Goal: Information Seeking & Learning: Learn about a topic

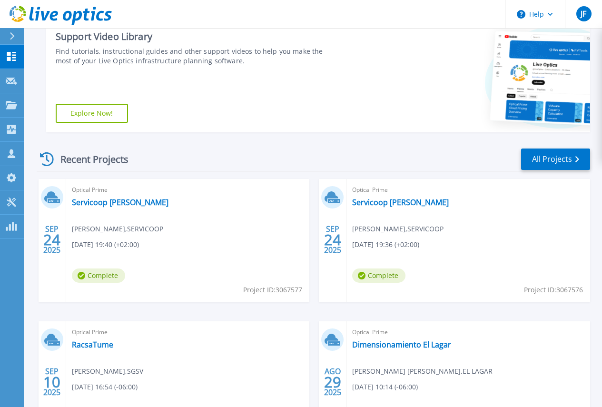
scroll to position [190, 0]
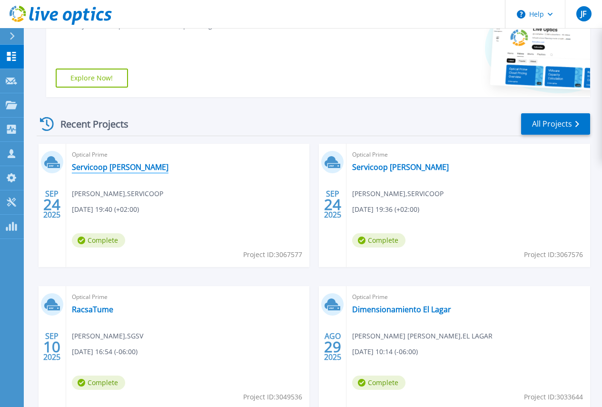
click at [96, 166] on link "Servicoop [PERSON_NAME]" at bounding box center [120, 167] width 97 height 10
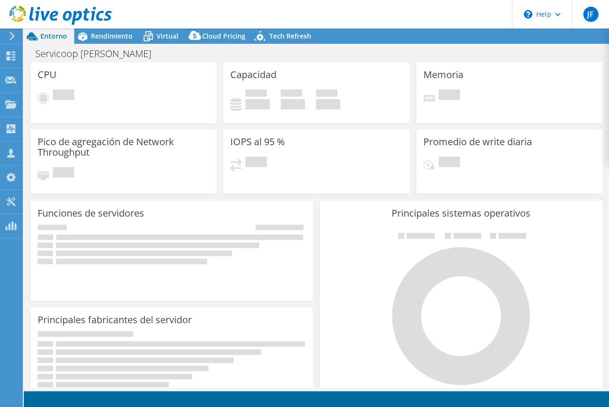
select select "USEast"
select select "USD"
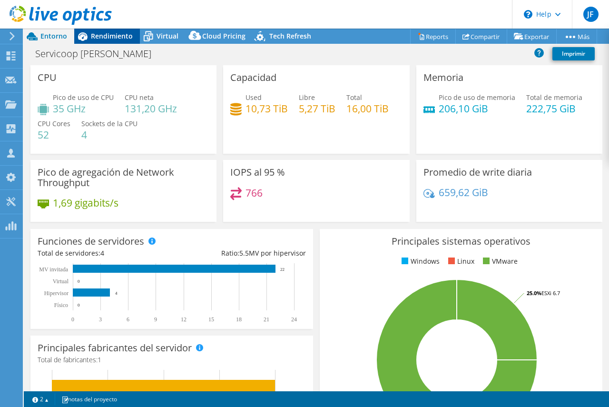
click at [95, 34] on span "Rendimiento" at bounding box center [112, 35] width 42 height 9
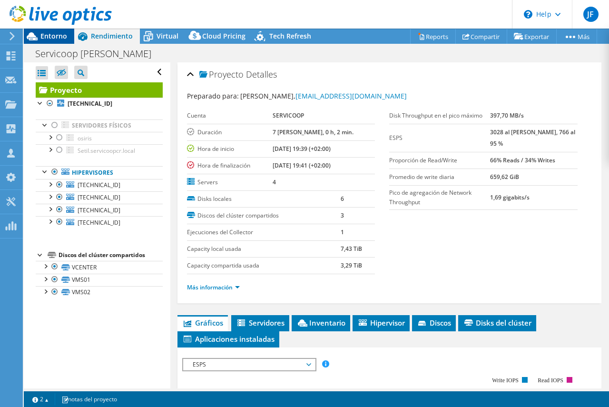
click at [51, 37] on span "Entorno" at bounding box center [53, 35] width 27 height 9
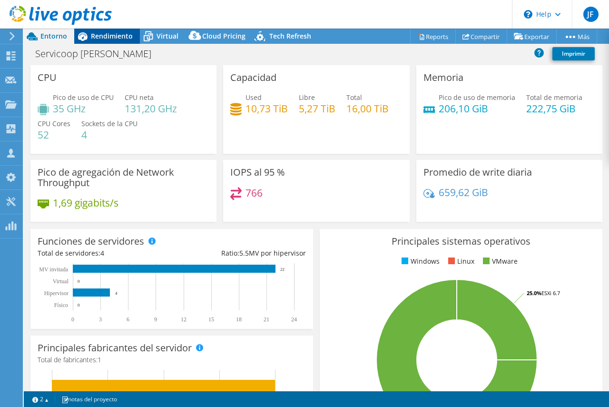
click at [103, 37] on span "Rendimiento" at bounding box center [112, 35] width 42 height 9
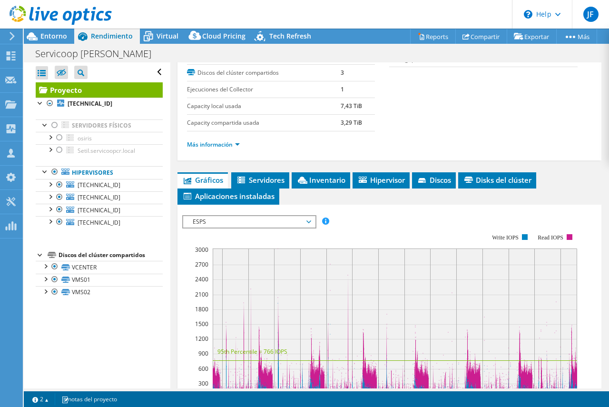
scroll to position [238, 0]
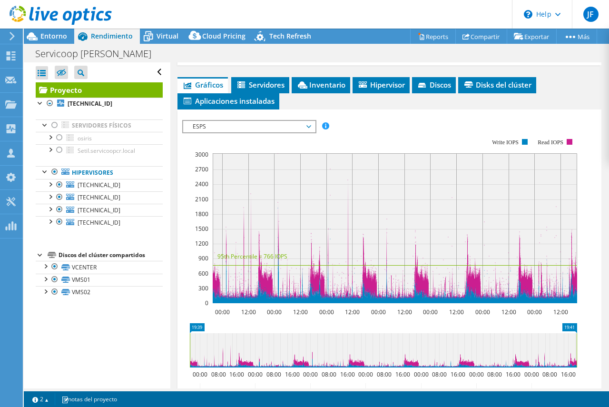
click at [306, 126] on span "ESPS" at bounding box center [249, 126] width 122 height 11
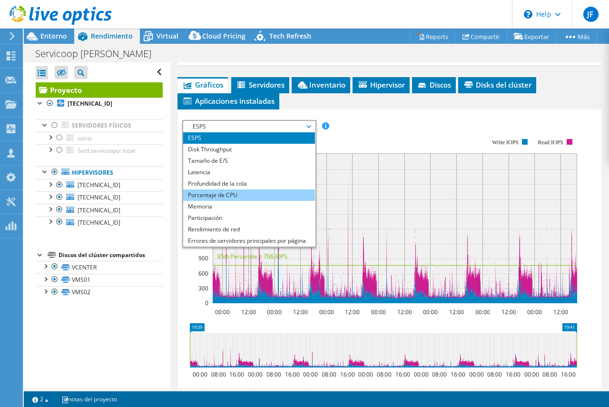
click at [210, 191] on li "Porcentaje de CPU" at bounding box center [249, 194] width 132 height 11
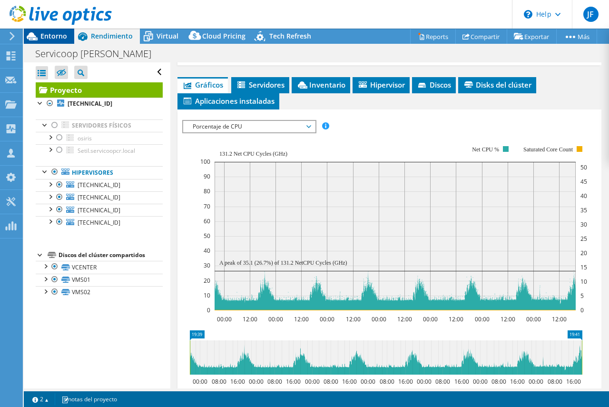
click at [51, 35] on span "Entorno" at bounding box center [53, 35] width 27 height 9
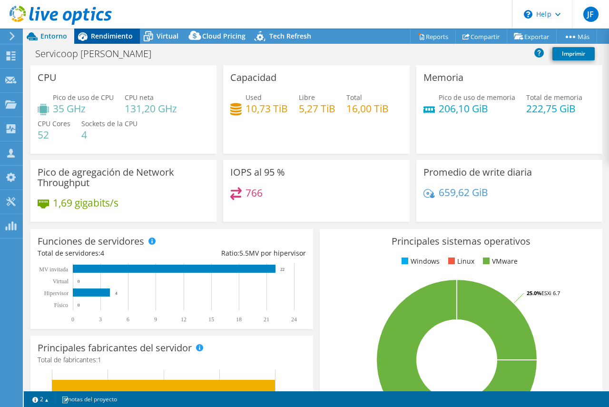
click at [111, 36] on span "Rendimiento" at bounding box center [112, 35] width 42 height 9
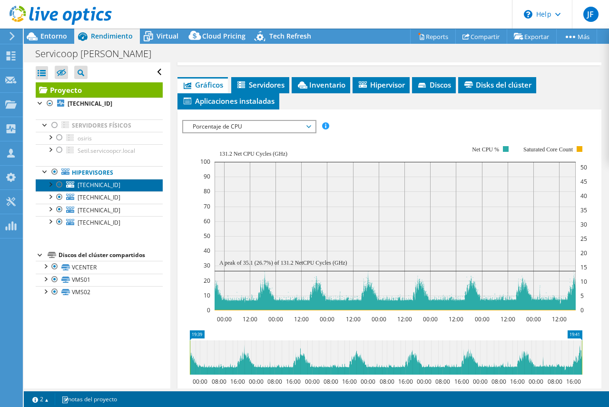
click at [90, 182] on span "[TECHNICAL_ID]" at bounding box center [99, 185] width 43 height 8
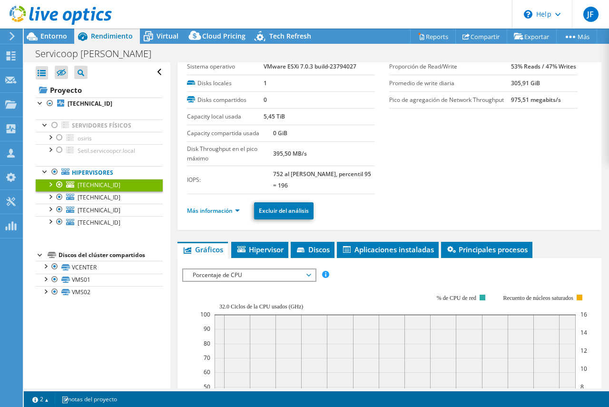
scroll to position [25, 0]
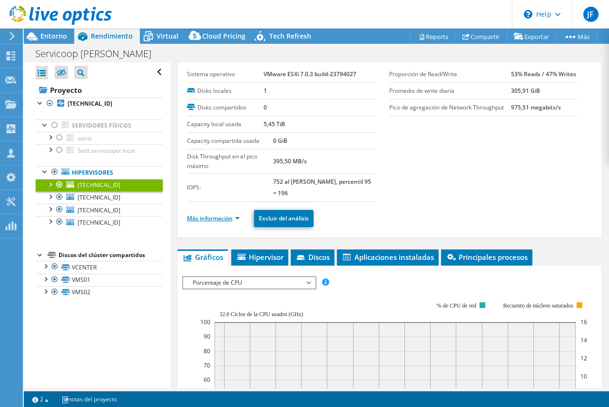
click at [236, 217] on link "Más información" at bounding box center [213, 218] width 53 height 8
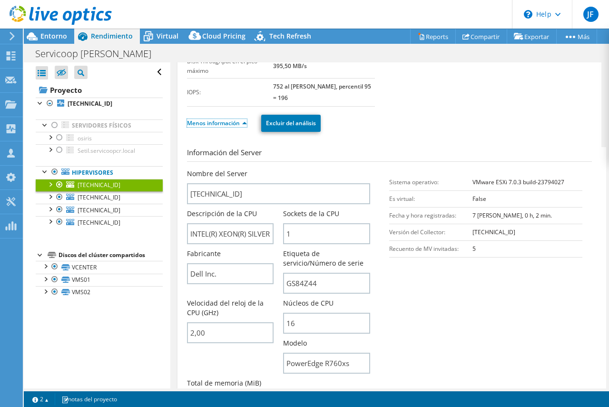
scroll to position [168, 0]
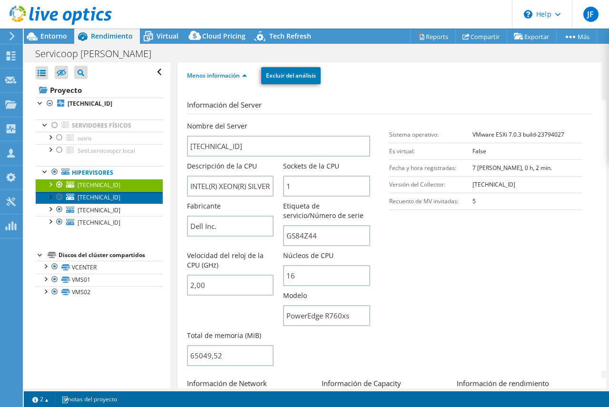
click at [95, 197] on span "[TECHNICAL_ID]" at bounding box center [99, 197] width 43 height 8
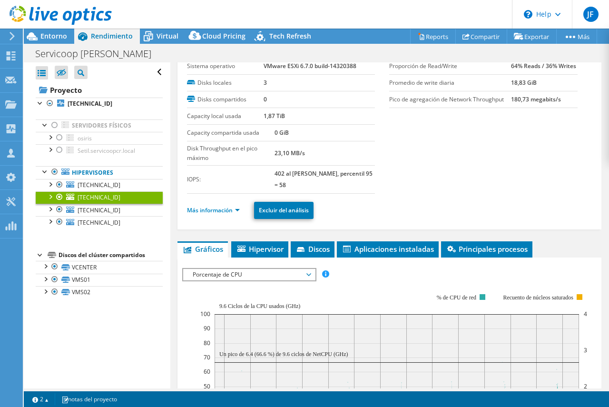
scroll to position [25, 0]
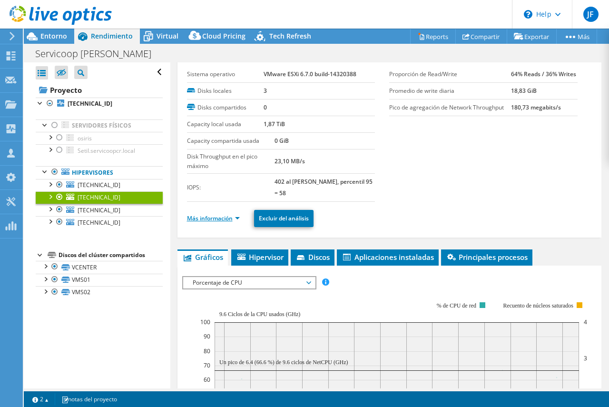
click at [227, 218] on link "Más información" at bounding box center [213, 218] width 53 height 8
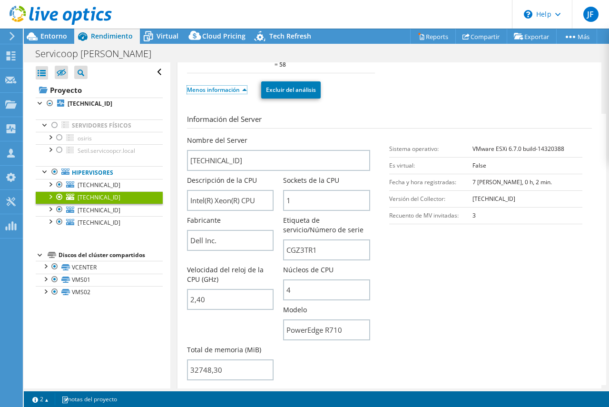
scroll to position [168, 0]
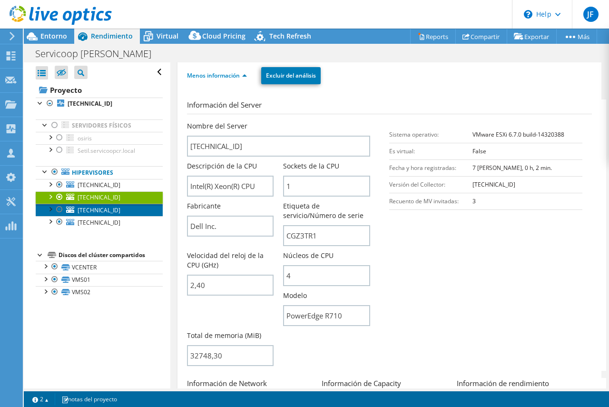
click at [88, 207] on span "[TECHNICAL_ID]" at bounding box center [99, 210] width 43 height 8
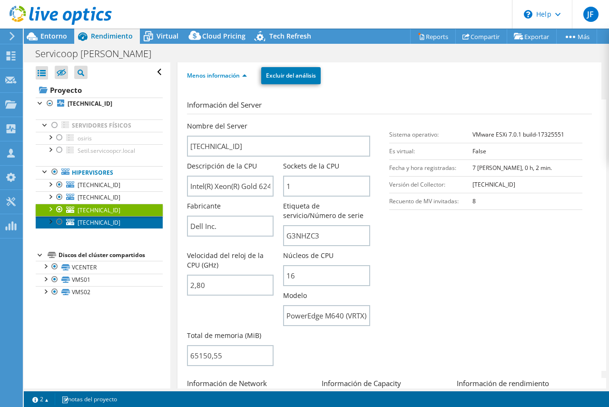
click at [98, 222] on span "[TECHNICAL_ID]" at bounding box center [99, 222] width 43 height 8
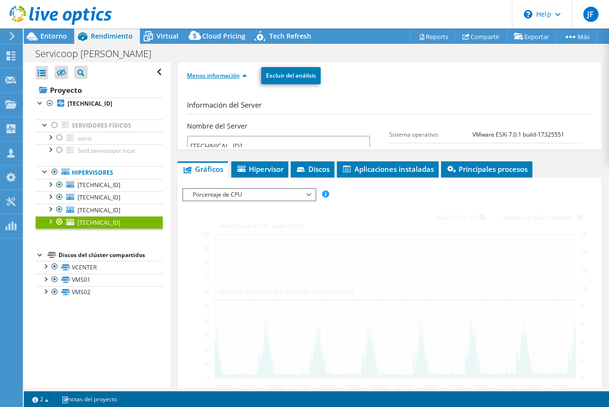
click at [219, 73] on link "Menos información" at bounding box center [217, 75] width 60 height 8
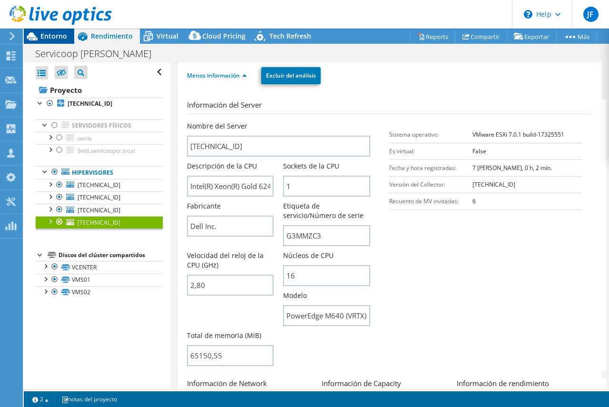
click at [56, 34] on span "Entorno" at bounding box center [53, 35] width 27 height 9
